Goal: Participate in discussion

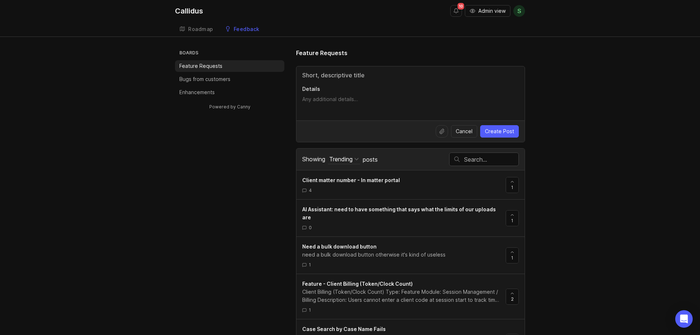
click at [376, 262] on div "1" at bounding box center [401, 264] width 198 height 6
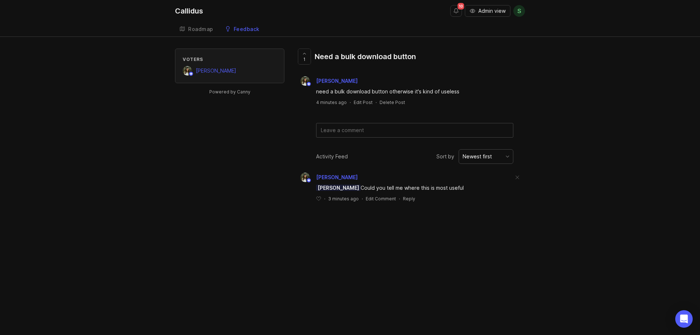
click at [390, 129] on textarea at bounding box center [414, 130] width 196 height 14
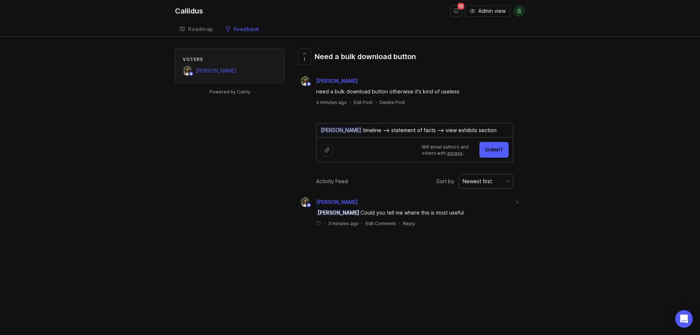
type textarea "[PERSON_NAME] timeline --> statement of facts --> view exhibits section"
click at [496, 149] on span "Submit" at bounding box center [494, 149] width 18 height 5
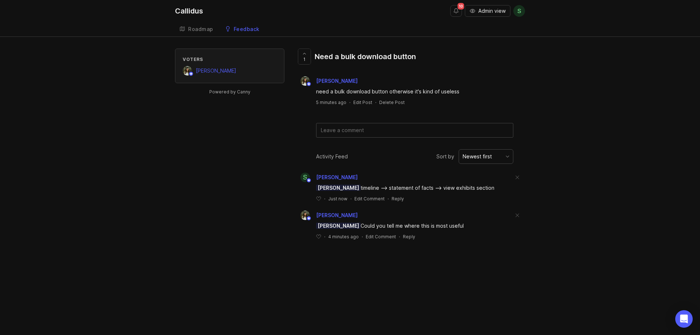
click at [195, 30] on div "Roadmap" at bounding box center [200, 29] width 25 height 5
